Goal: Navigation & Orientation: Find specific page/section

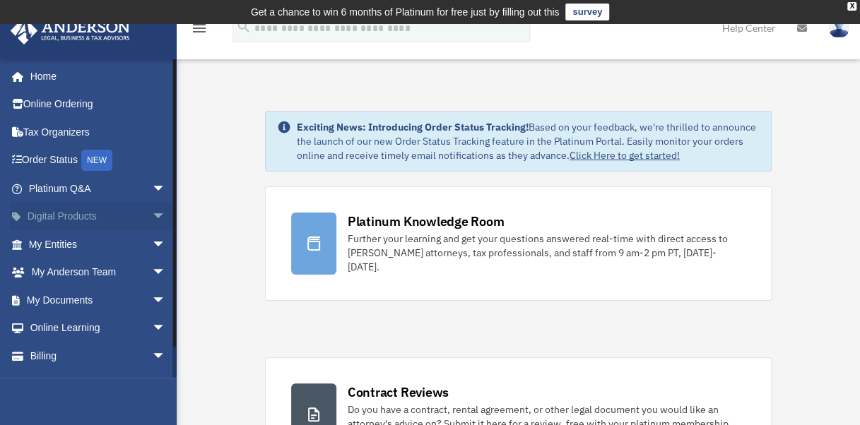
click at [152, 210] on span "arrow_drop_down" at bounding box center [166, 217] width 28 height 29
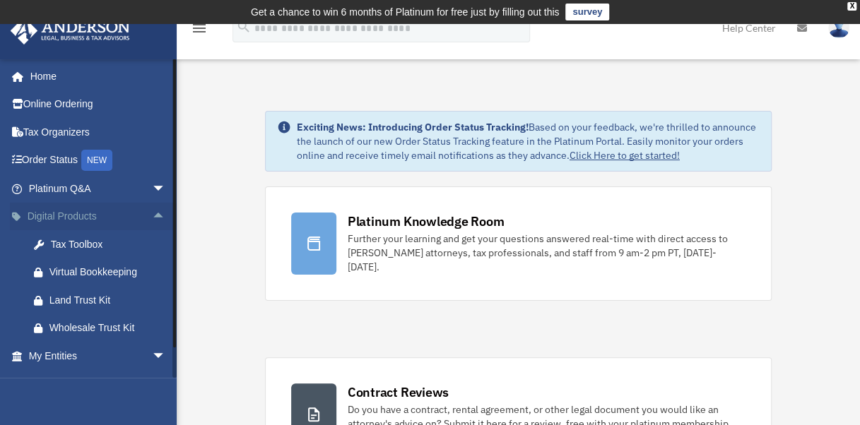
click at [152, 210] on span "arrow_drop_up" at bounding box center [166, 217] width 28 height 29
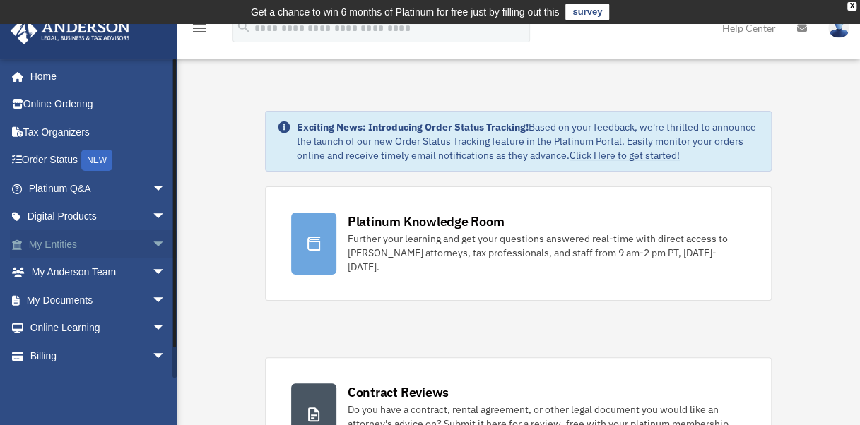
click at [153, 245] on span "arrow_drop_down" at bounding box center [166, 244] width 28 height 29
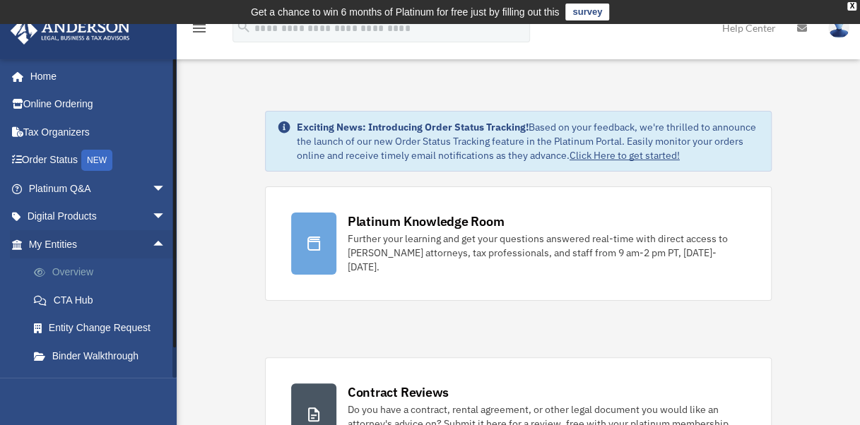
click at [91, 275] on link "Overview" at bounding box center [103, 273] width 167 height 28
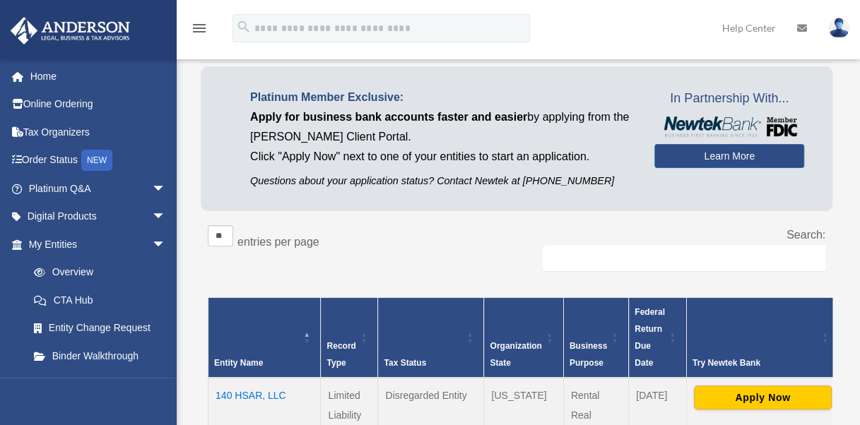
scroll to position [93, 0]
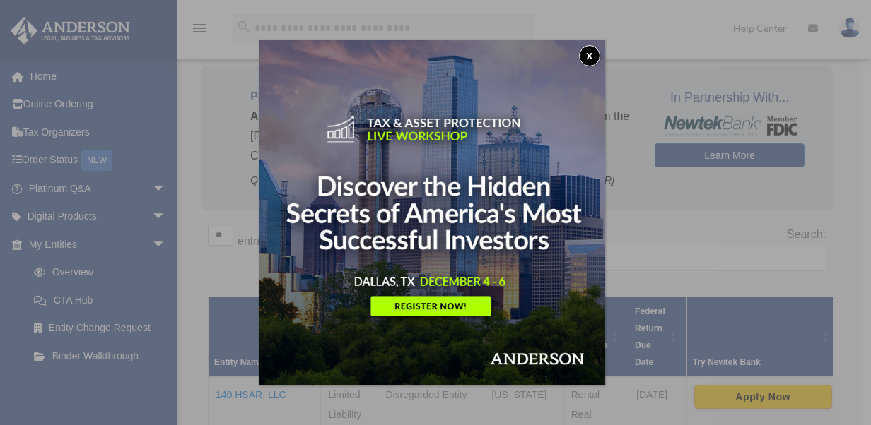
click at [598, 51] on button "x" at bounding box center [589, 55] width 21 height 21
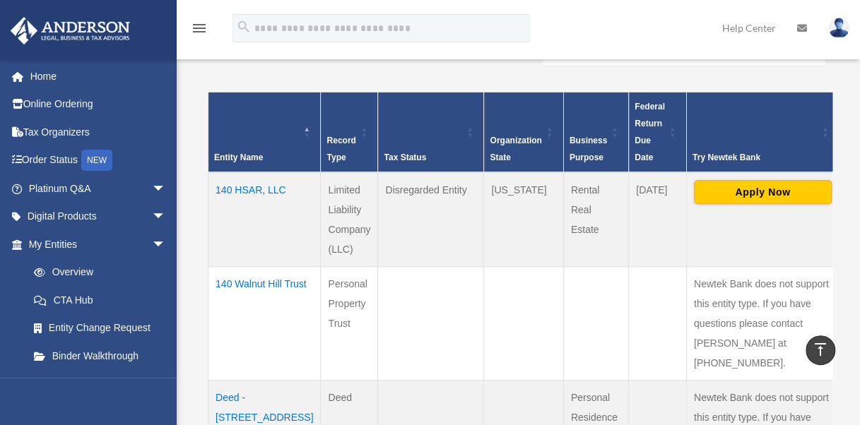
scroll to position [305, 0]
